Goal: Information Seeking & Learning: Learn about a topic

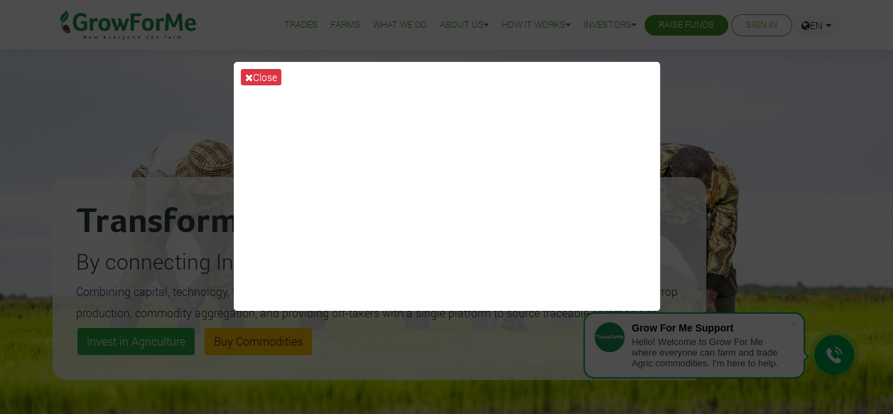
drag, startPoint x: 175, startPoint y: 88, endPoint x: 833, endPoint y: 166, distance: 662.7
click at [833, 166] on div "Close" at bounding box center [446, 207] width 893 height 414
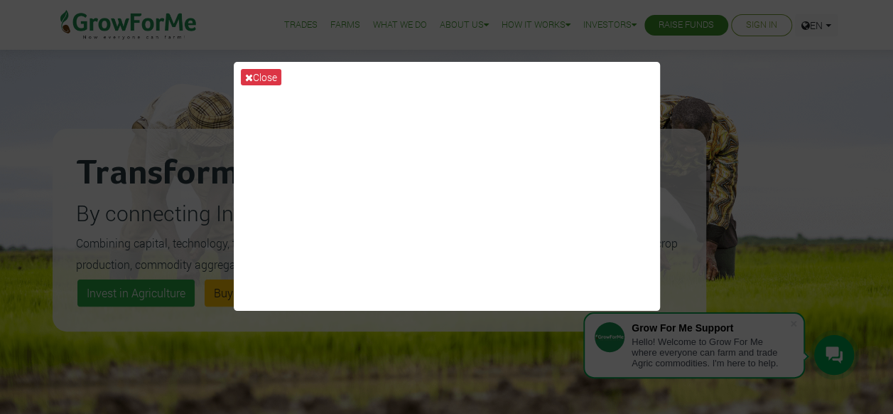
scroll to position [71, 0]
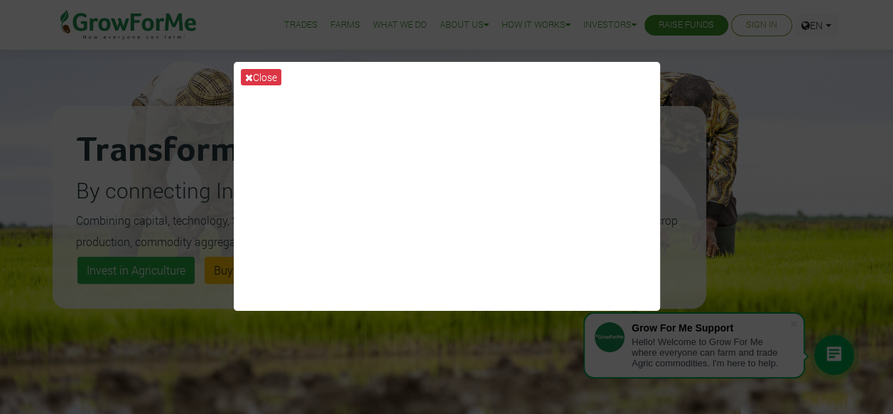
click at [180, 304] on div "Close" at bounding box center [446, 207] width 893 height 414
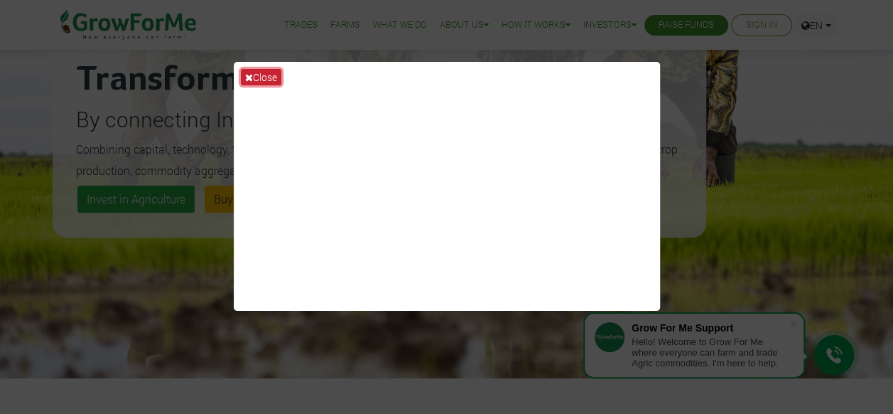
click at [256, 76] on button "Close" at bounding box center [261, 77] width 41 height 16
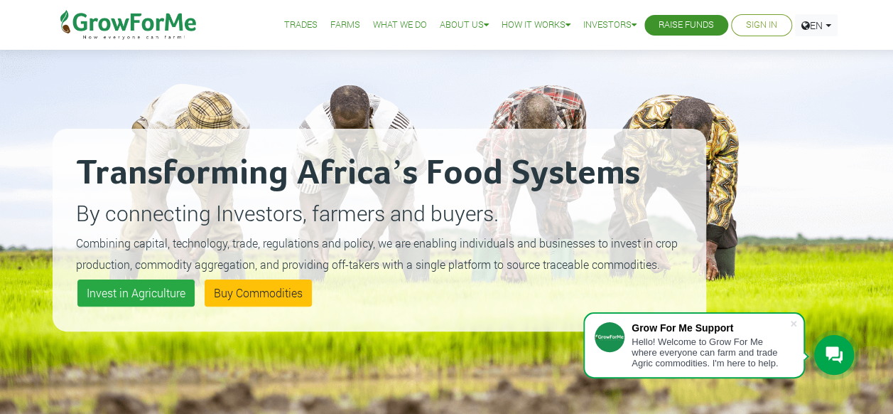
scroll to position [71, 0]
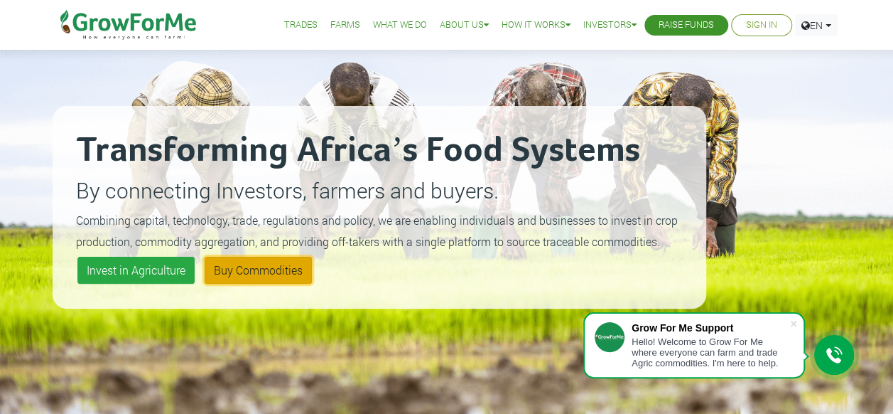
click at [240, 274] on link "Buy Commodities" at bounding box center [258, 270] width 107 height 27
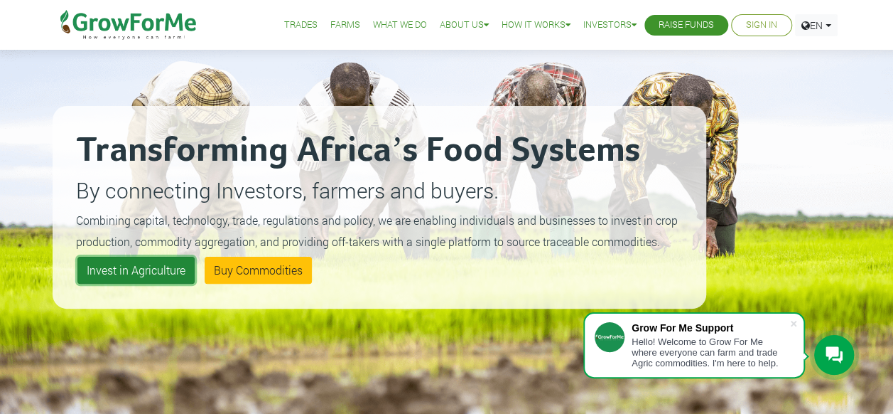
click at [127, 265] on link "Invest in Agriculture" at bounding box center [135, 270] width 117 height 27
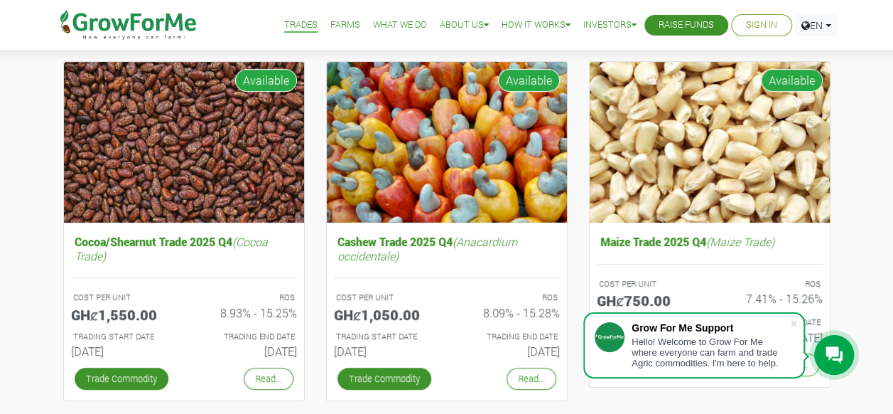
scroll to position [213, 0]
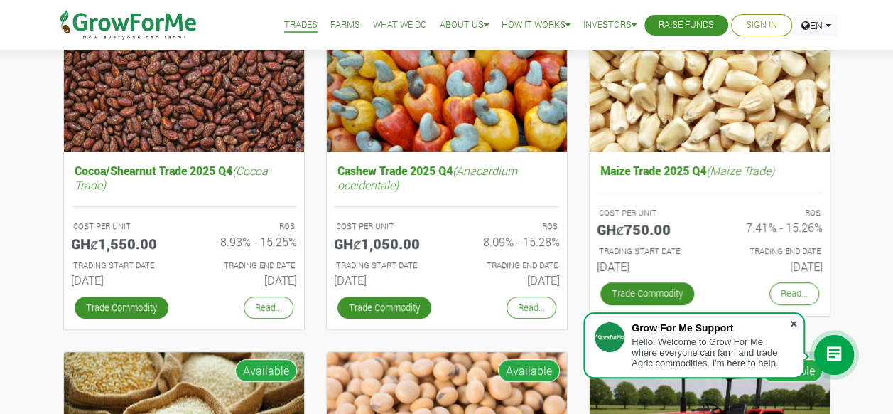
click at [790, 321] on span at bounding box center [794, 323] width 14 height 14
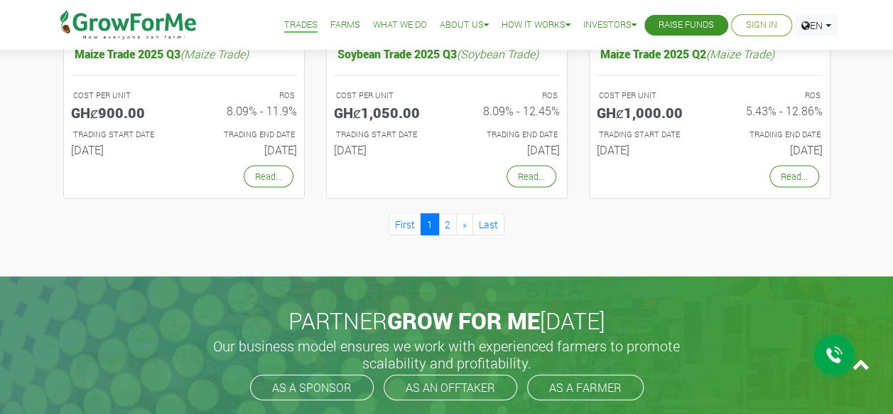
scroll to position [1421, 0]
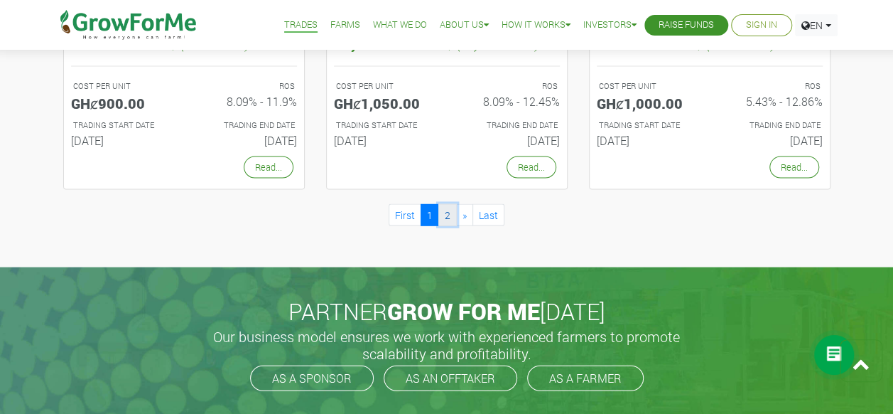
click at [445, 206] on link "2" at bounding box center [447, 215] width 18 height 22
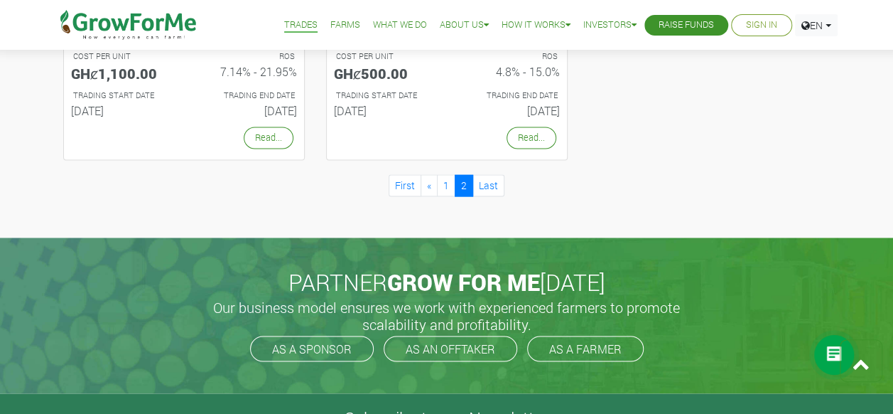
scroll to position [1066, 0]
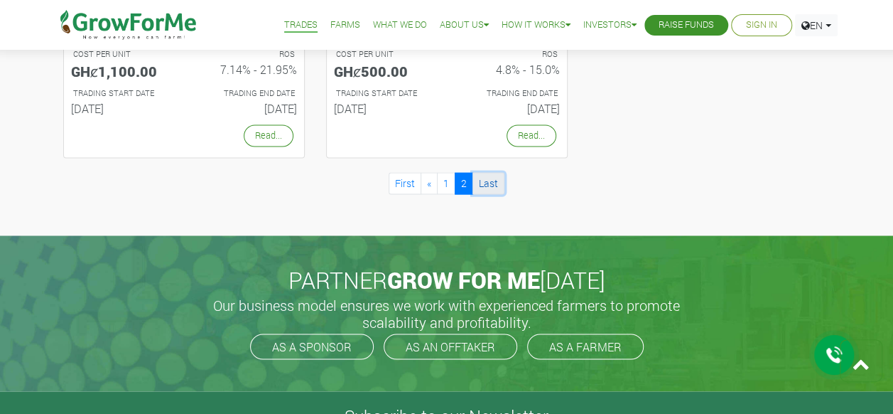
click at [476, 181] on link "Last" at bounding box center [489, 183] width 32 height 22
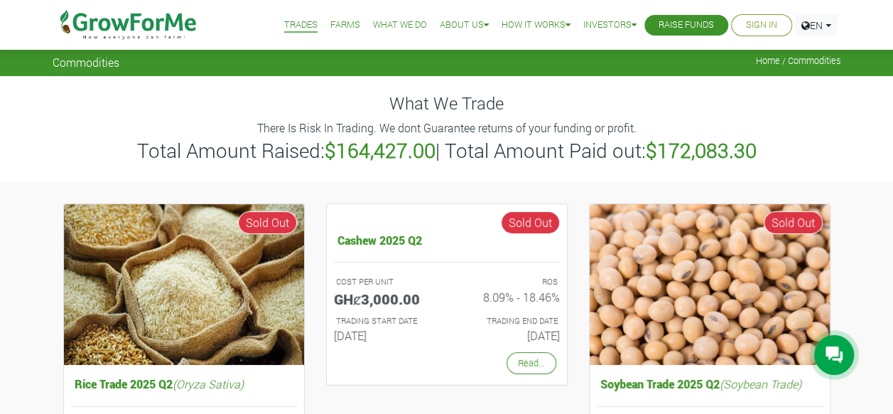
click at [401, 26] on link "What We Do" at bounding box center [400, 25] width 54 height 15
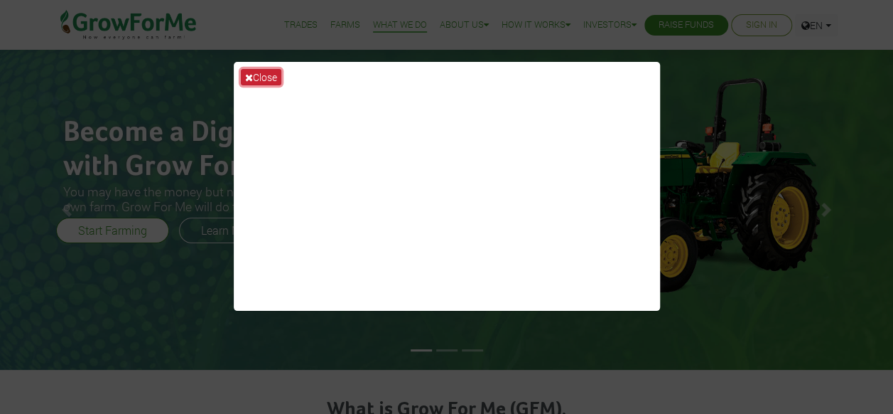
click at [264, 71] on button "Close" at bounding box center [261, 77] width 41 height 16
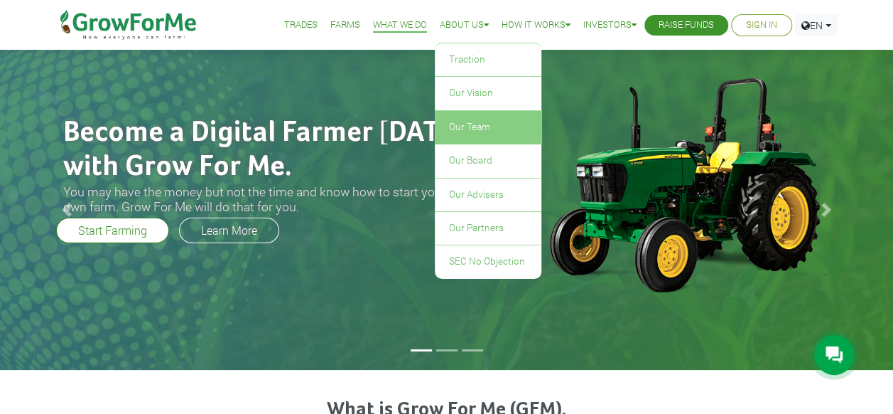
click at [468, 125] on link "Our Team" at bounding box center [488, 127] width 107 height 33
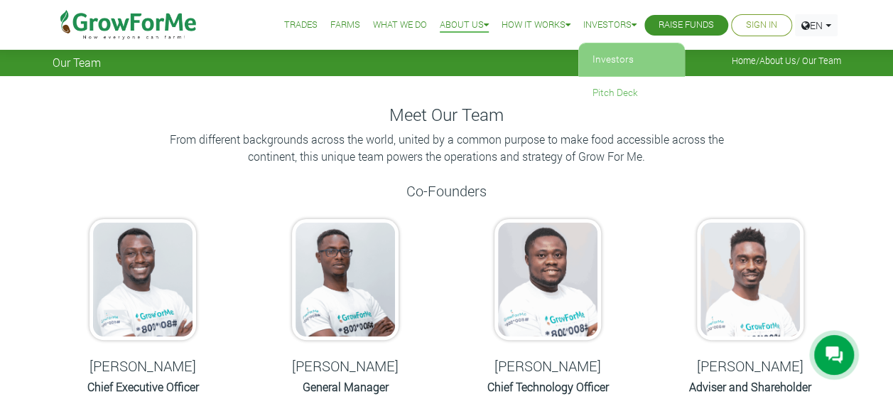
click at [617, 53] on link "Investors" at bounding box center [632, 59] width 107 height 33
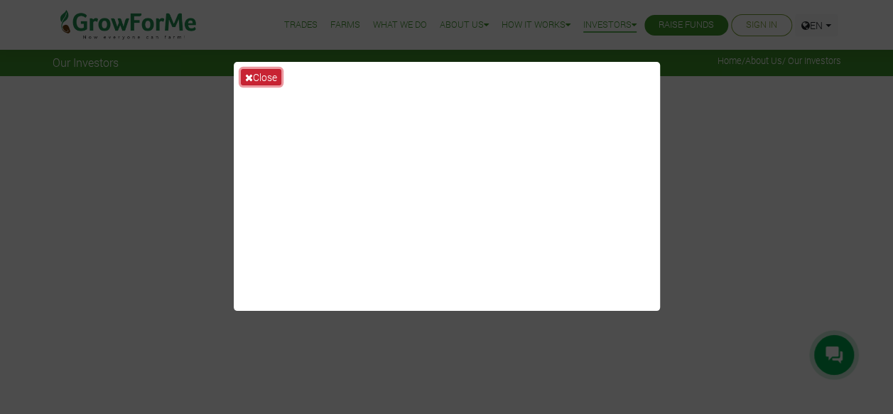
click at [271, 72] on button "Close" at bounding box center [261, 77] width 41 height 16
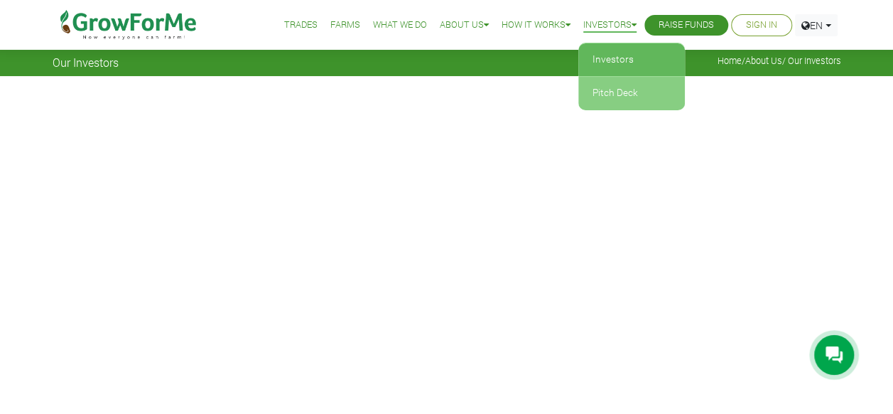
click at [607, 90] on link "Pitch Deck" at bounding box center [632, 93] width 107 height 33
